Goal: Find specific page/section: Find specific page/section

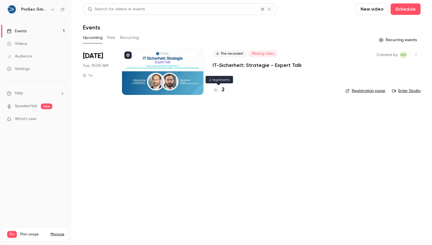
click at [223, 91] on h4 "2" at bounding box center [223, 90] width 3 height 8
click at [223, 90] on h4 "3" at bounding box center [223, 90] width 3 height 8
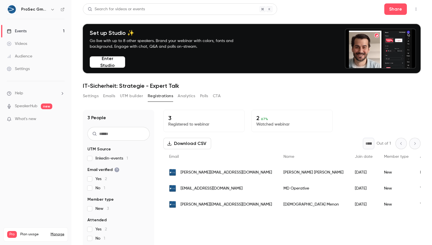
click at [94, 97] on button "Settings" at bounding box center [91, 95] width 16 height 9
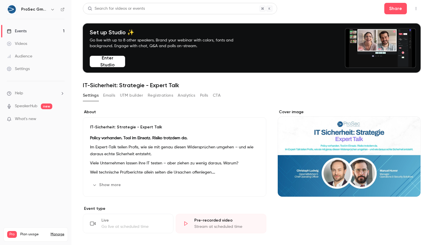
click at [151, 97] on button "Registrations" at bounding box center [160, 95] width 25 height 9
